Goal: Register for event/course

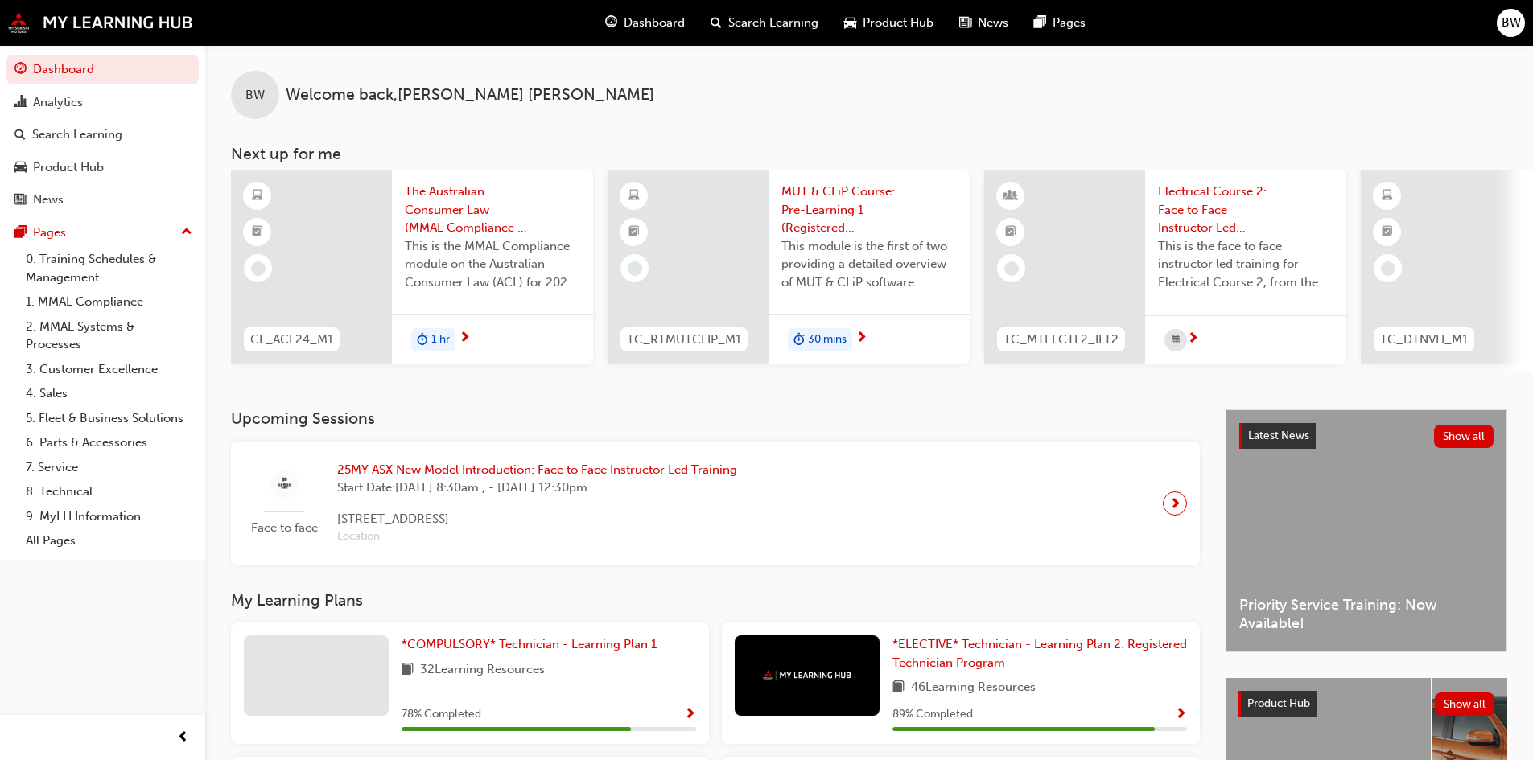
click at [1175, 509] on span "next-icon" at bounding box center [1175, 503] width 12 height 23
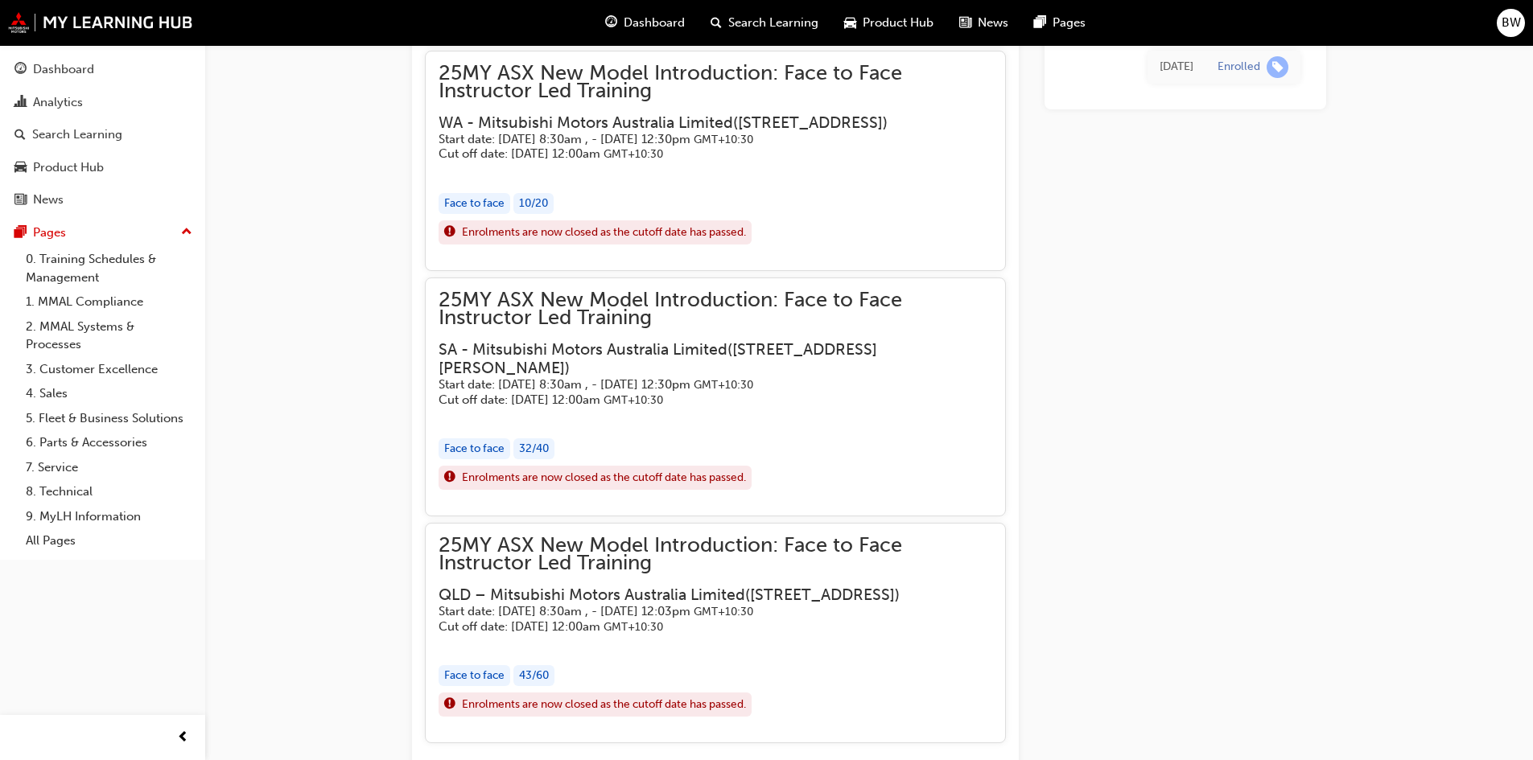
scroll to position [2569, 0]
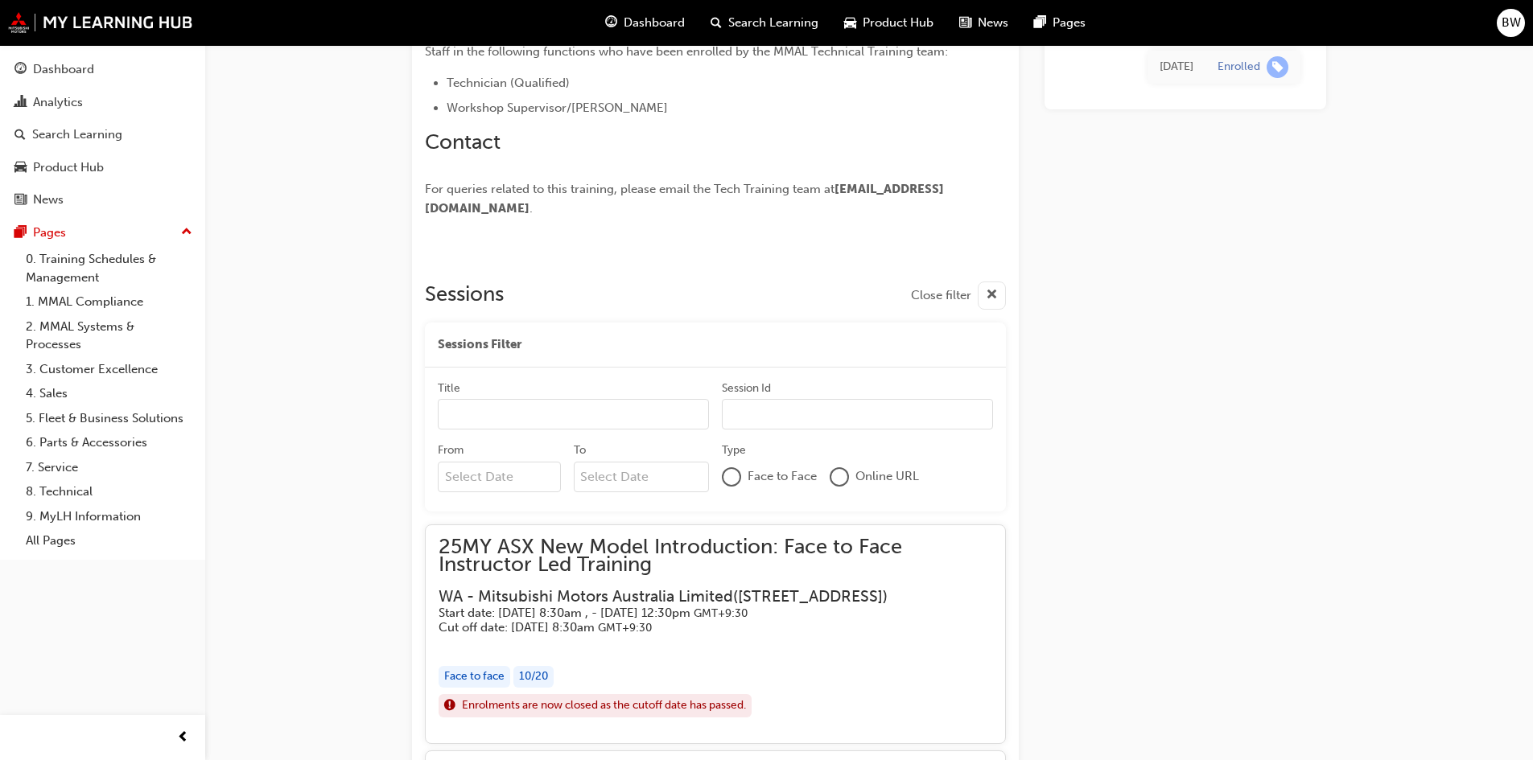
scroll to position [0, 0]
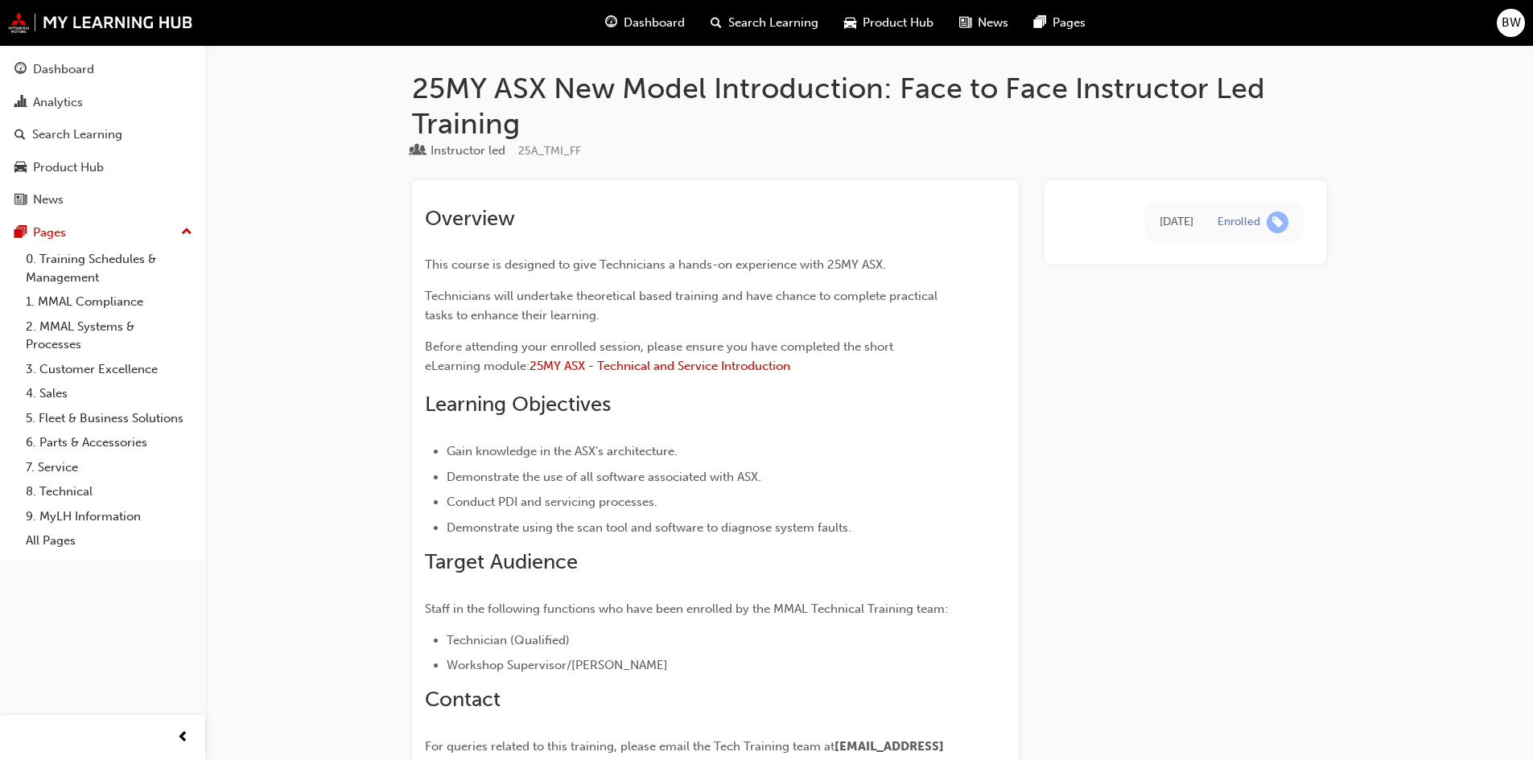
click at [788, 22] on span "Search Learning" at bounding box center [773, 23] width 90 height 19
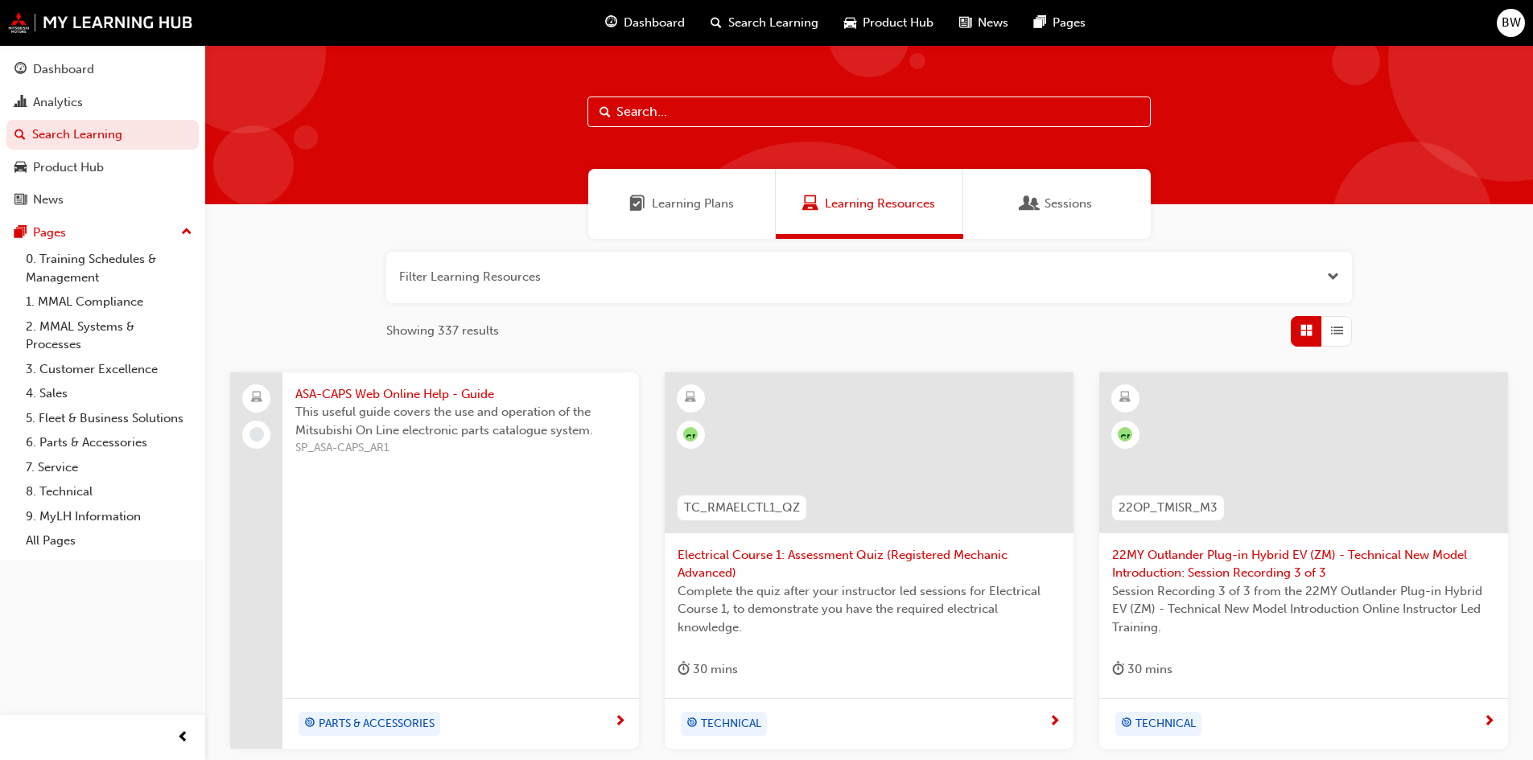
click at [1043, 198] on div "Sessions" at bounding box center [1057, 204] width 70 height 19
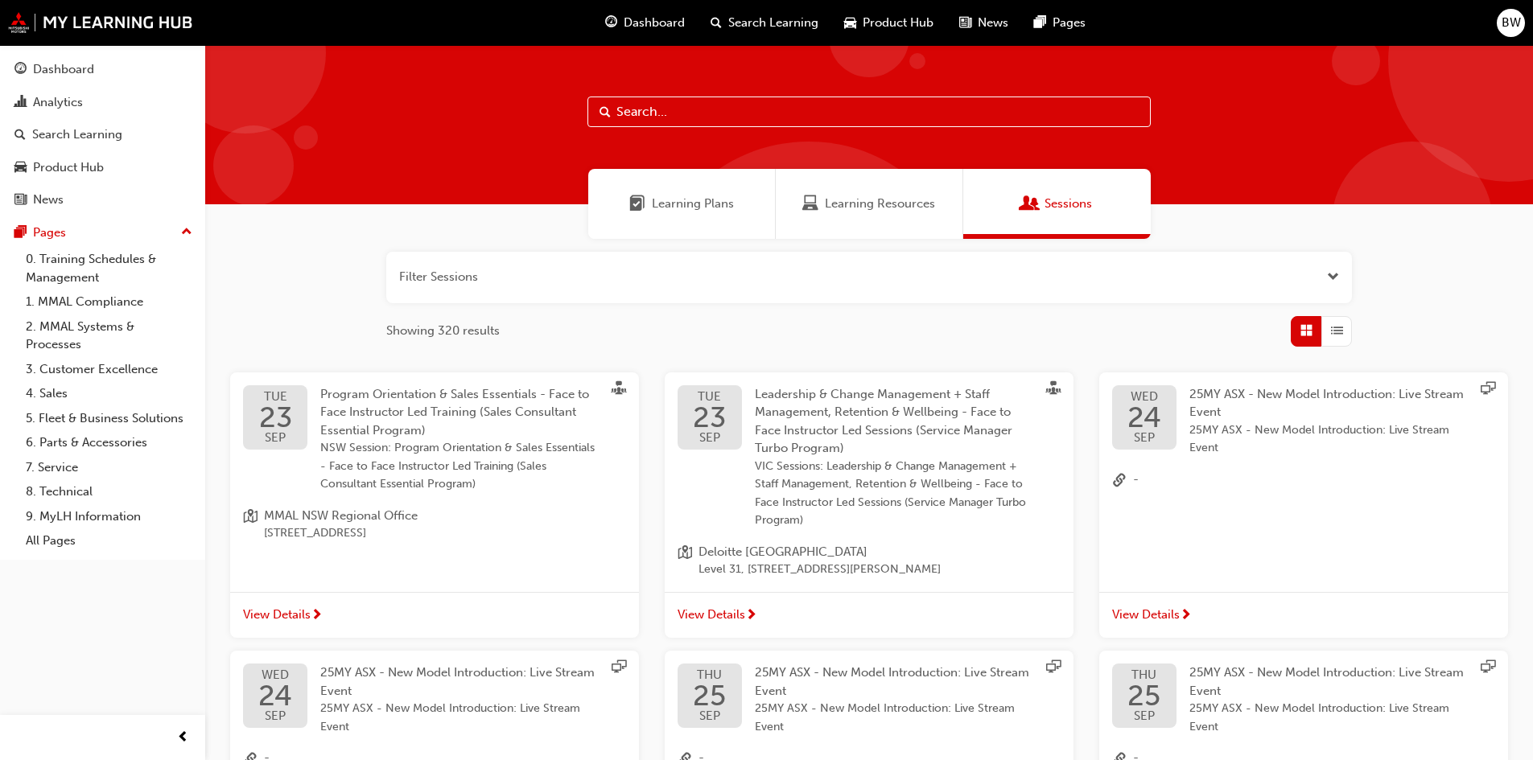
click at [645, 111] on input "text" at bounding box center [868, 112] width 563 height 31
type input "ASX"
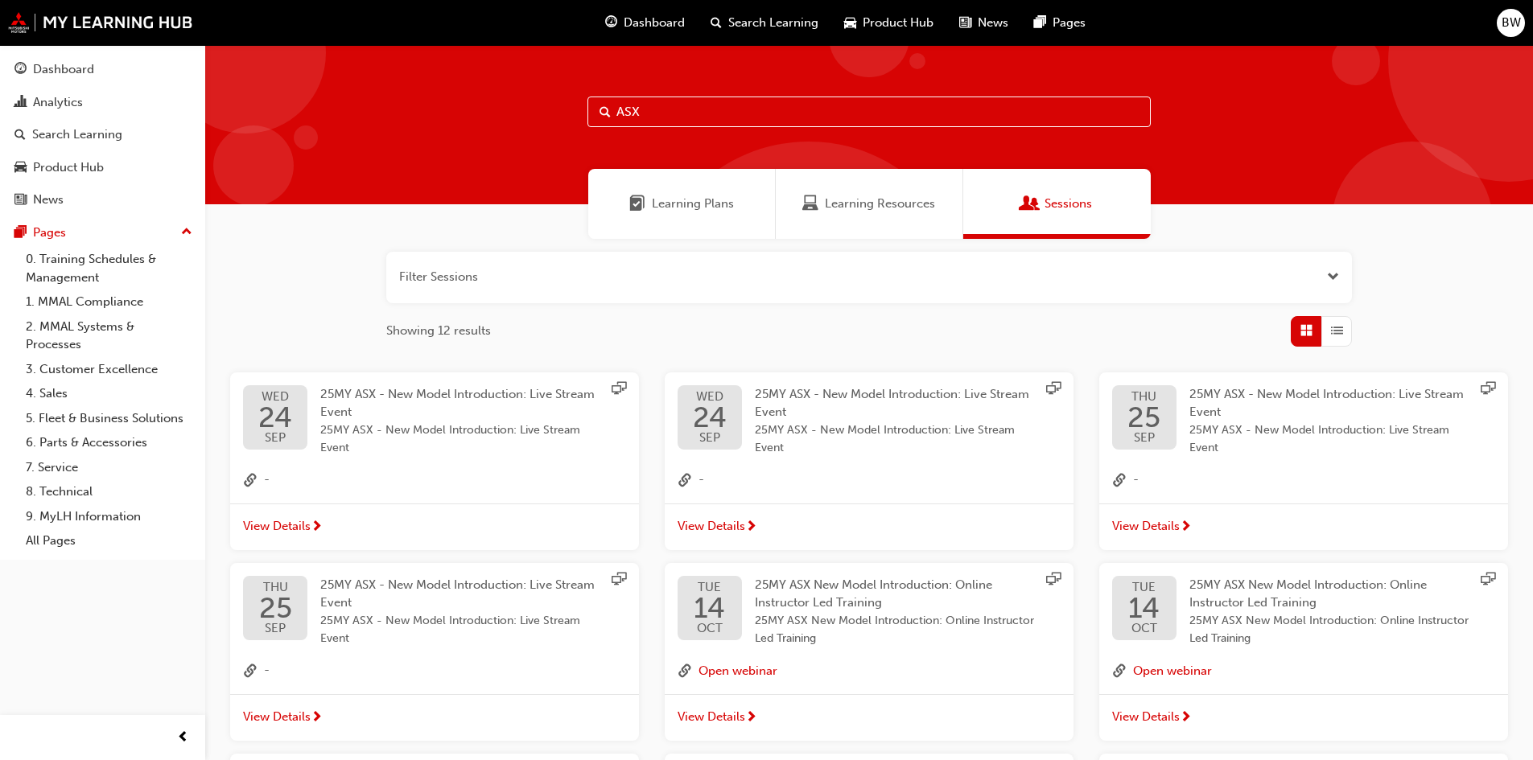
click at [665, 203] on span "Learning Plans" at bounding box center [693, 204] width 82 height 19
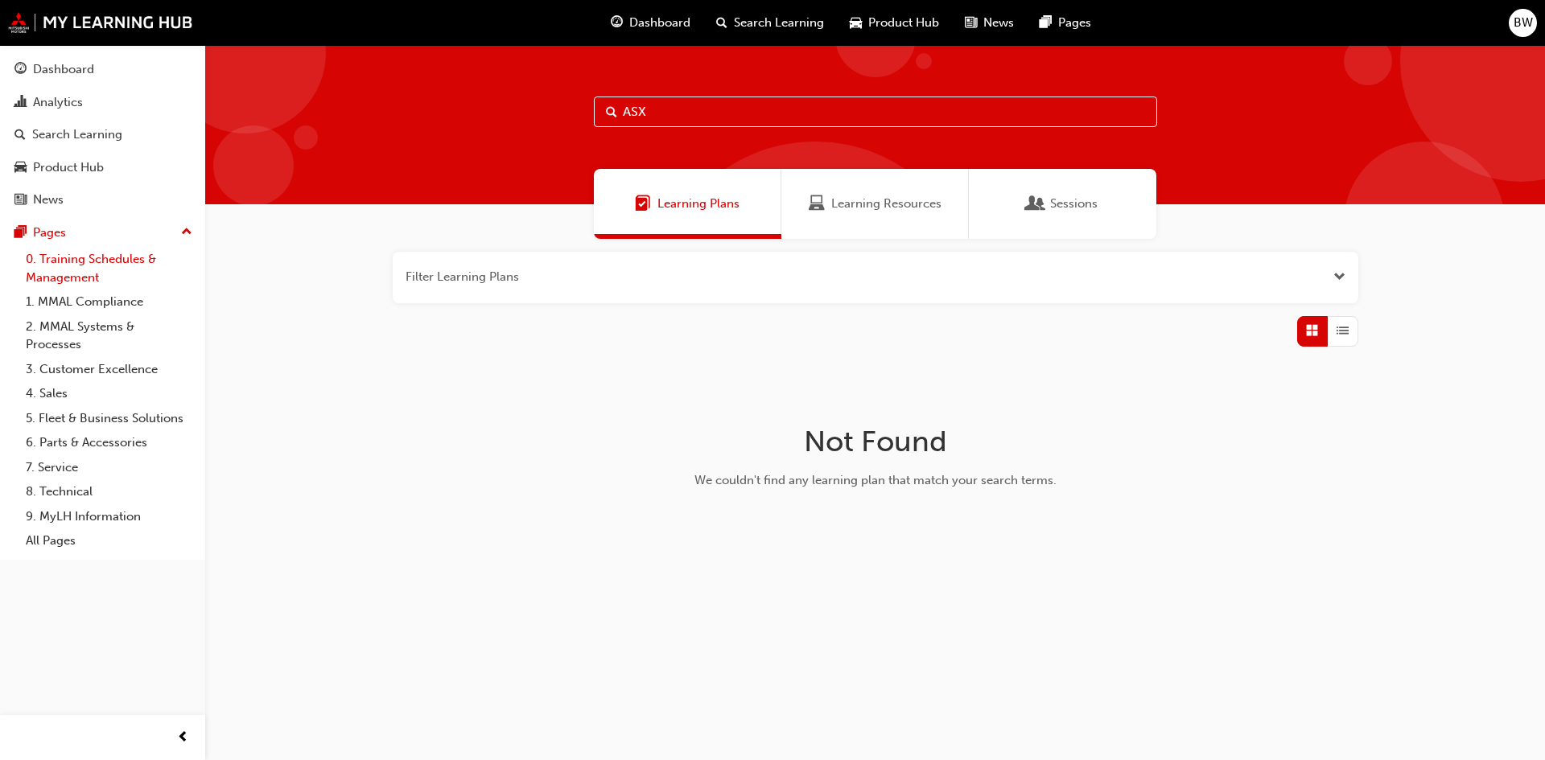
click at [90, 268] on link "0. Training Schedules & Management" at bounding box center [108, 268] width 179 height 43
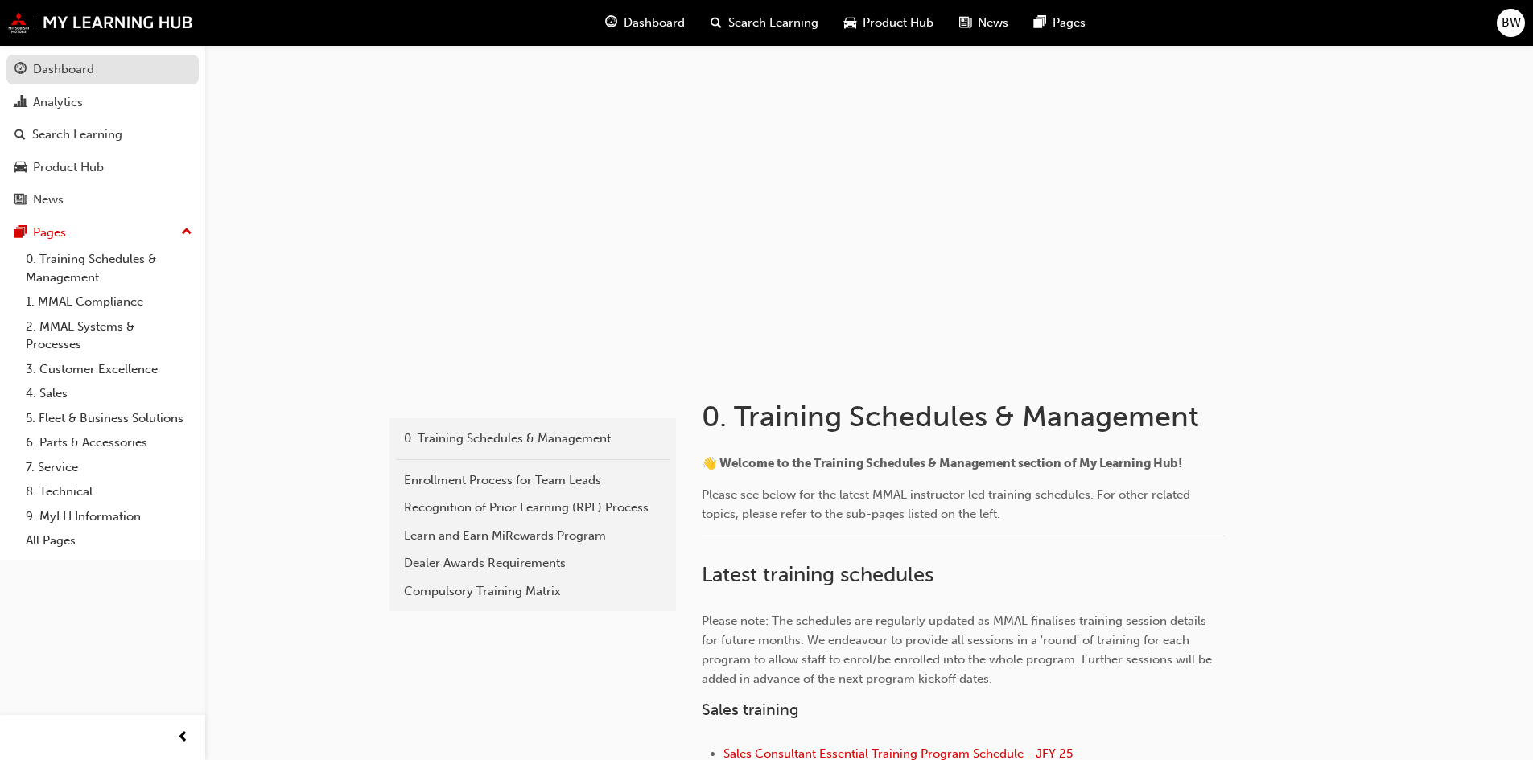
click at [80, 76] on div "Dashboard" at bounding box center [63, 69] width 61 height 19
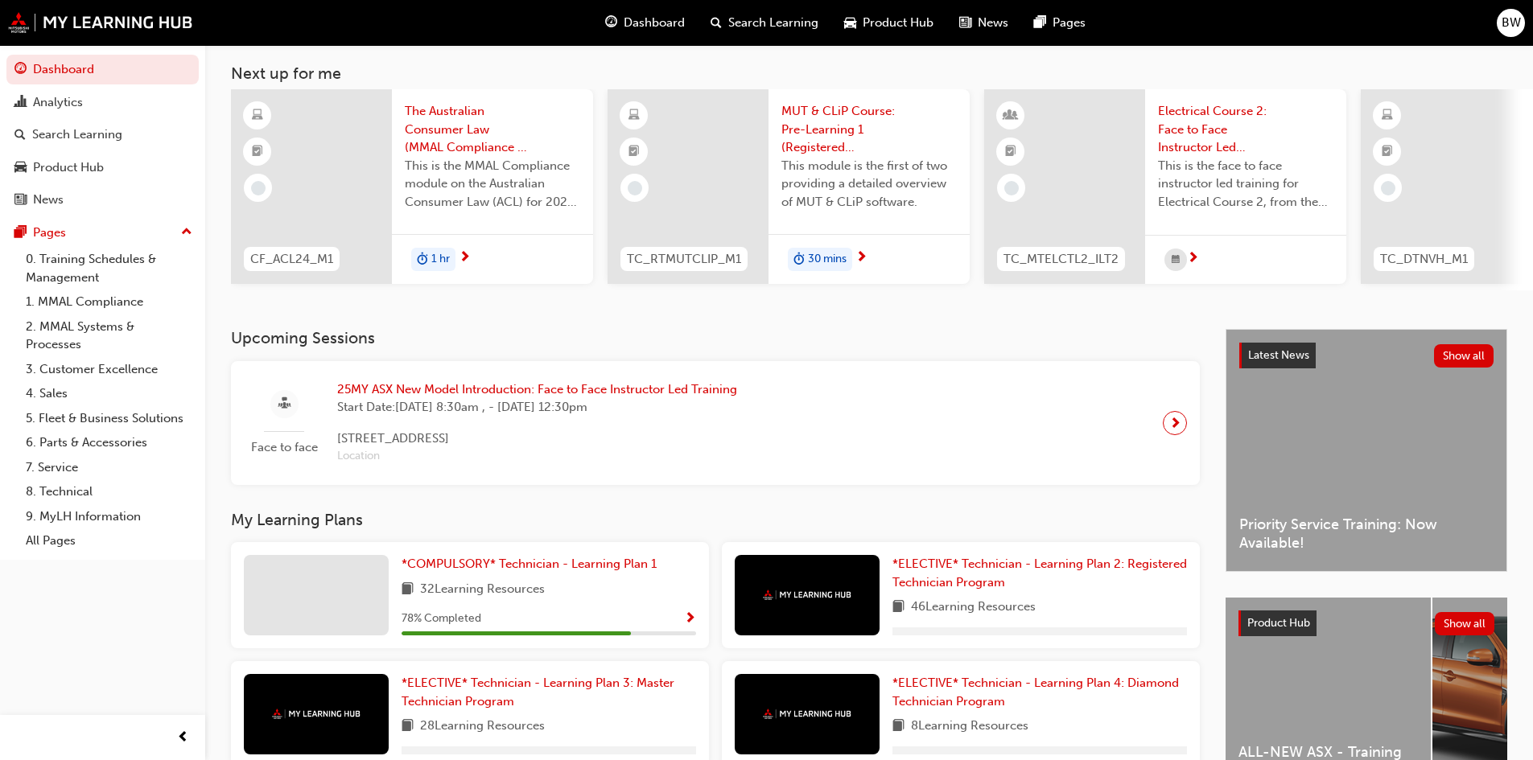
scroll to position [161, 0]
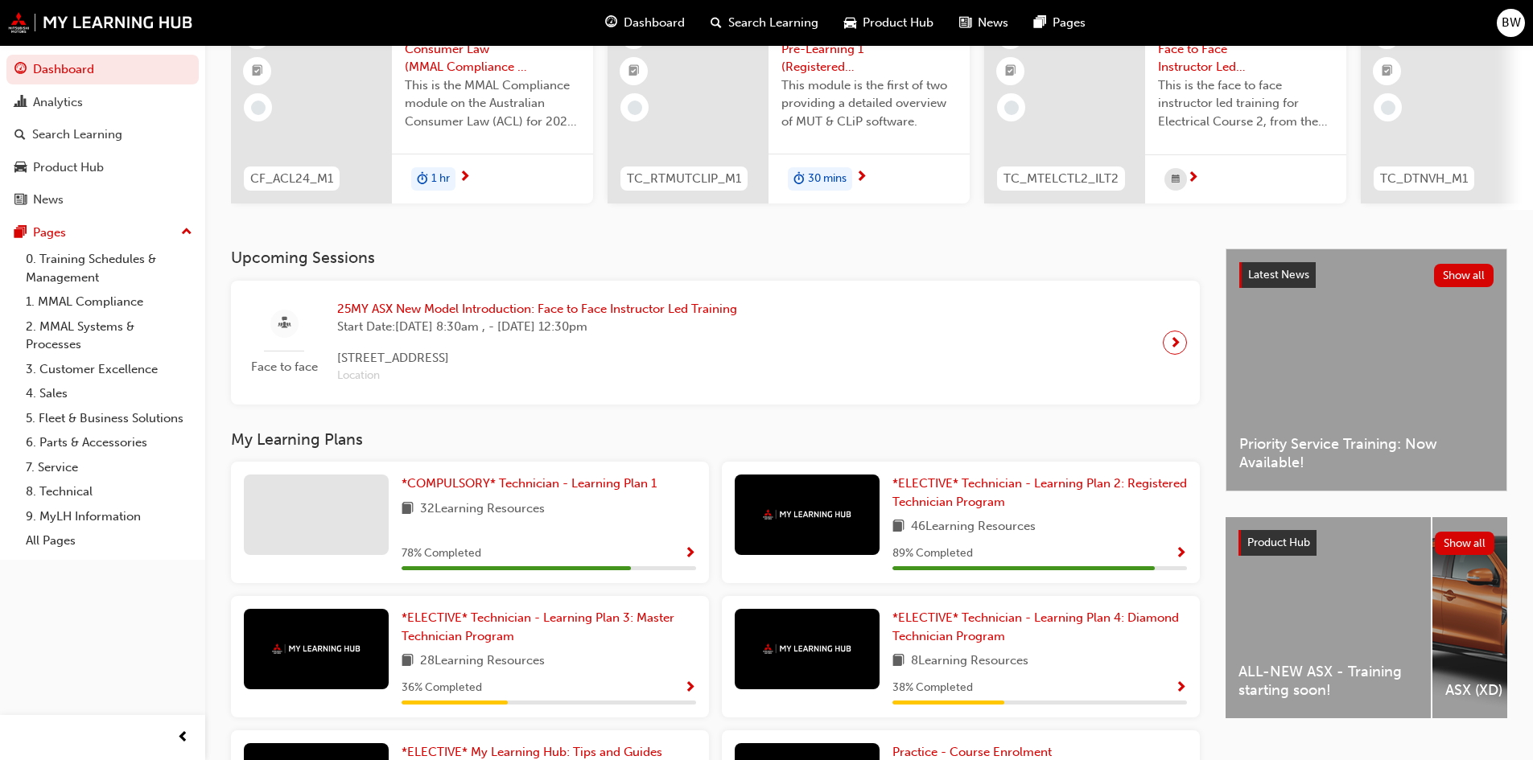
click at [1180, 349] on span "next-icon" at bounding box center [1175, 343] width 12 height 23
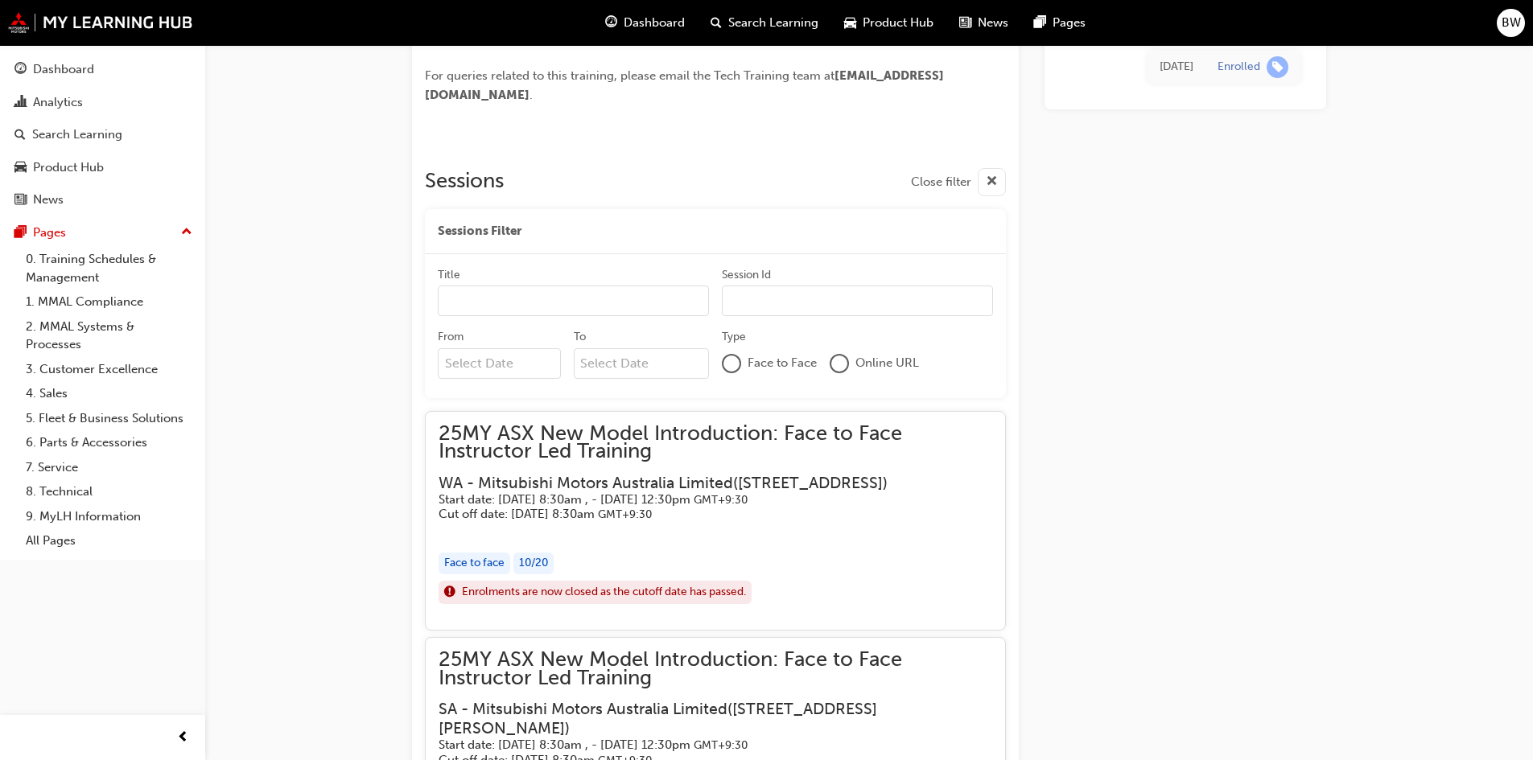
scroll to position [805, 0]
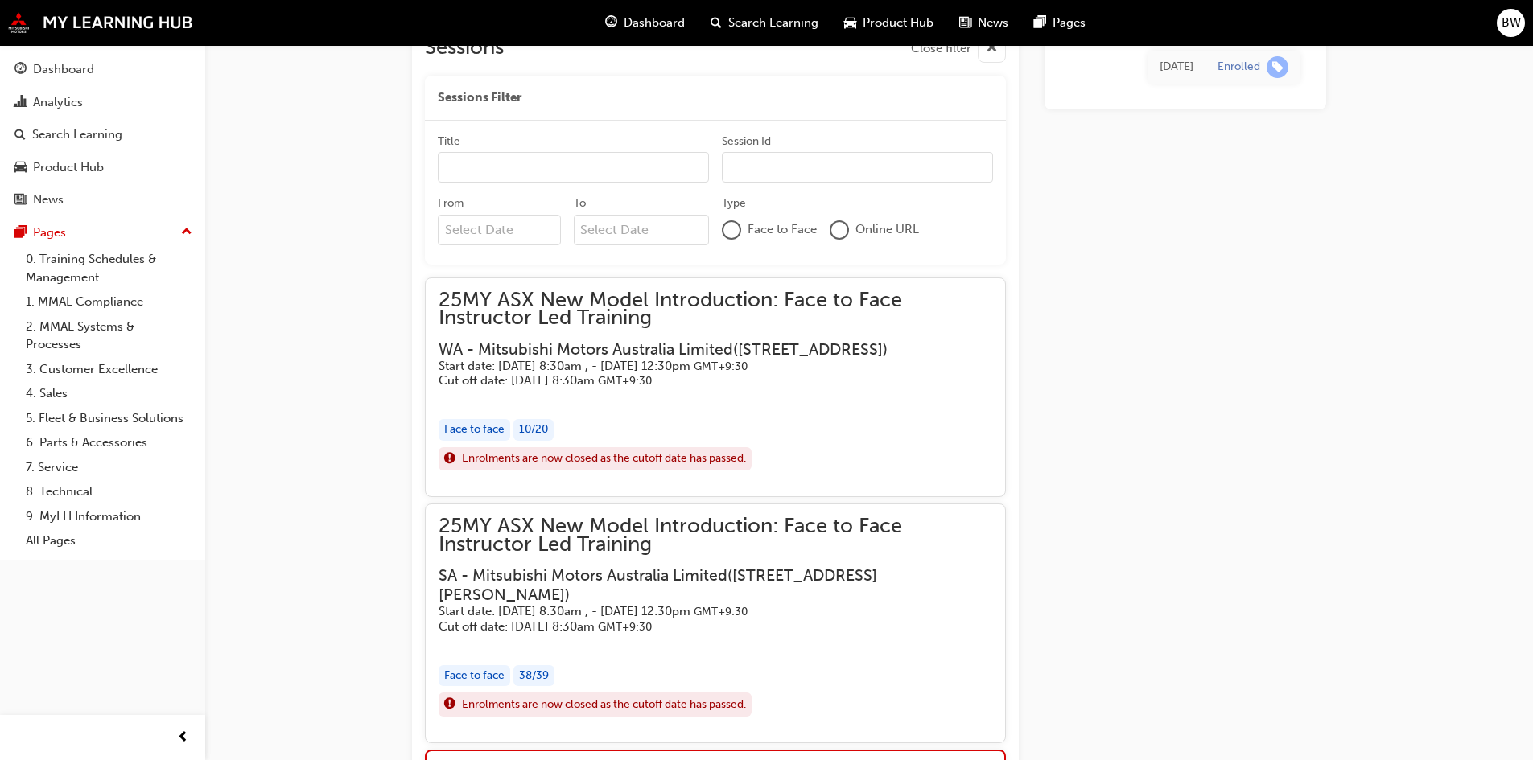
click at [492, 468] on span "Enrolments are now closed as the cutoff date has passed." at bounding box center [604, 459] width 284 height 19
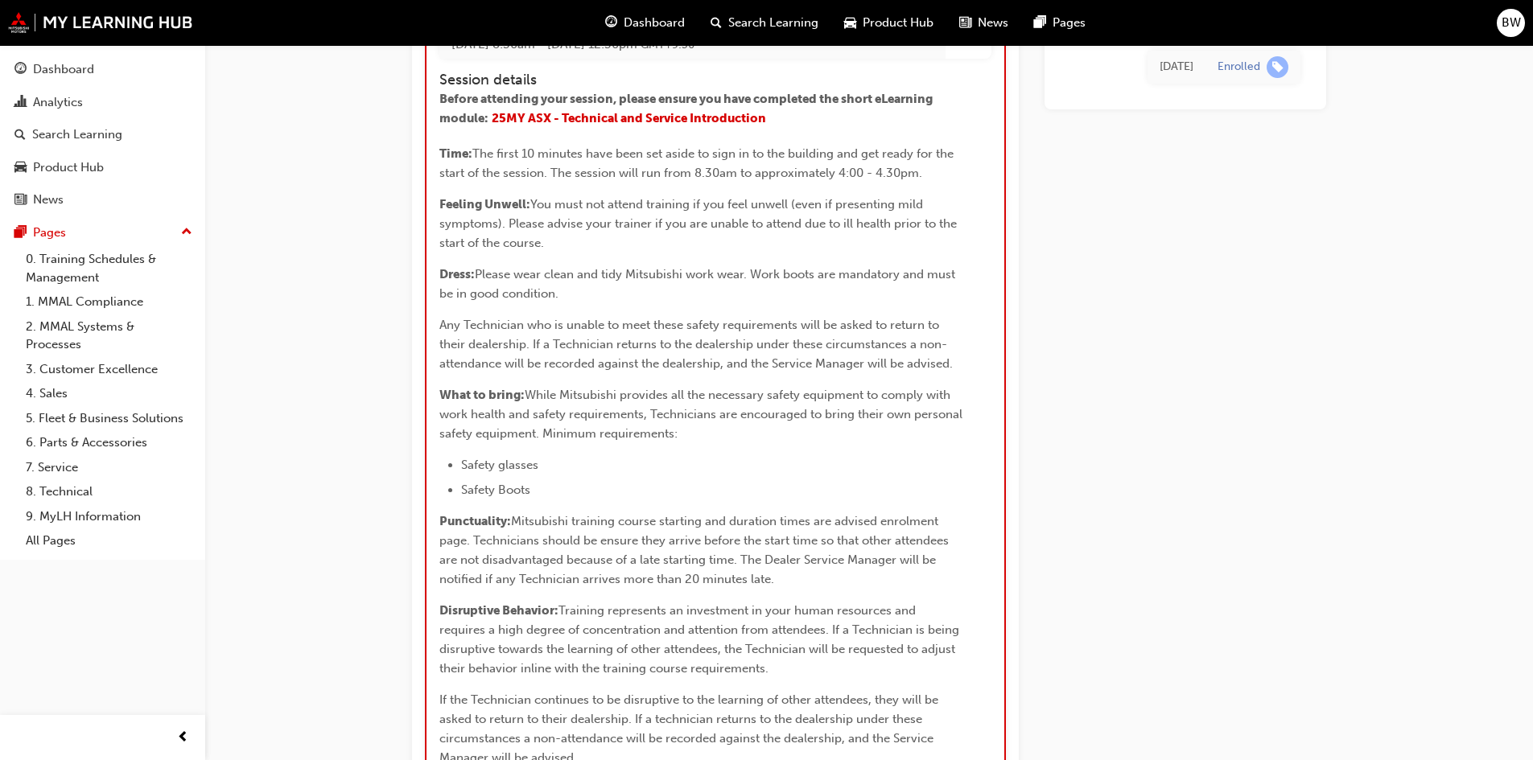
scroll to position [3540, 0]
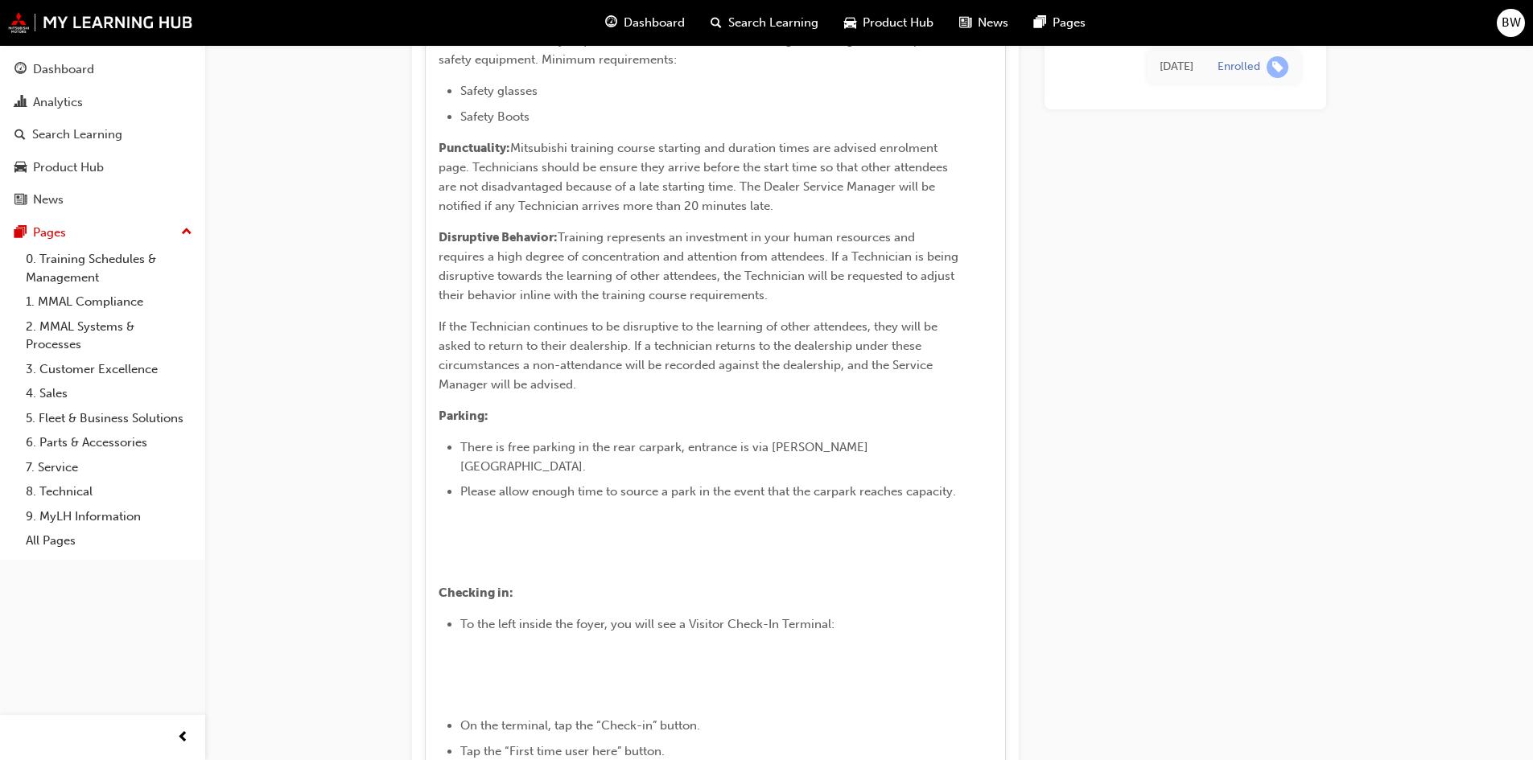
scroll to position [1447, 0]
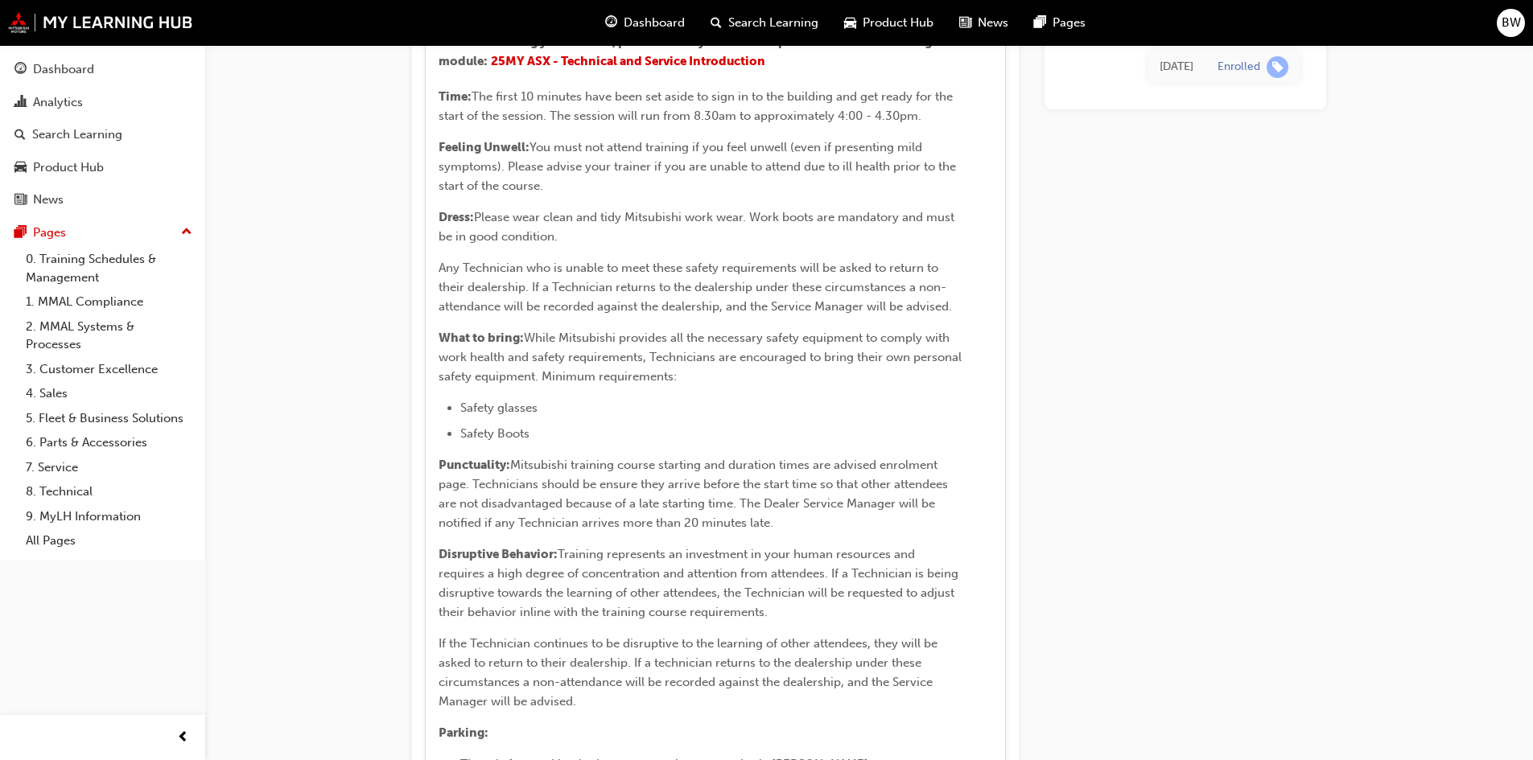
click at [1518, 22] on span "BW" at bounding box center [1510, 23] width 19 height 19
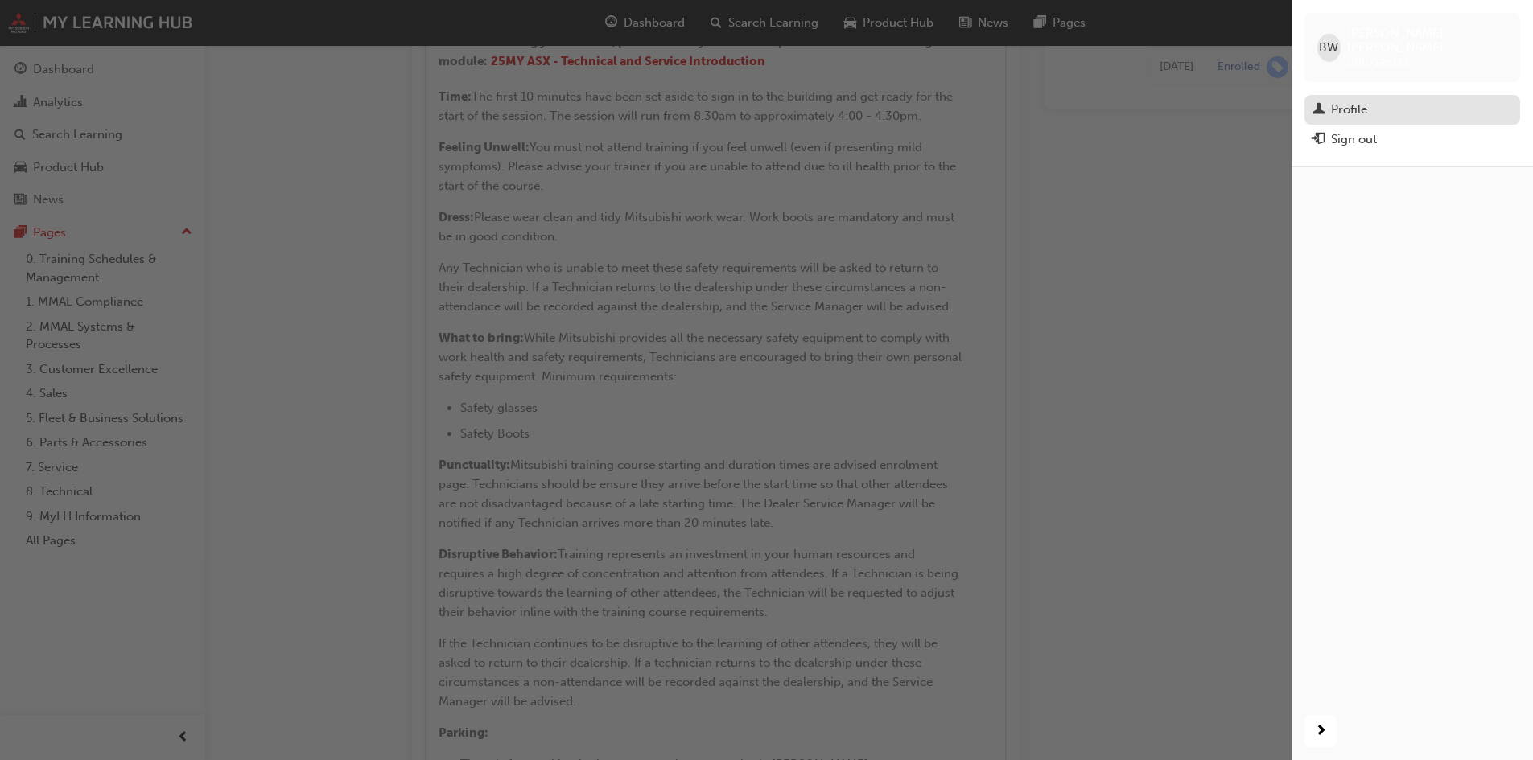
click at [1342, 101] on div "Profile" at bounding box center [1349, 110] width 36 height 19
